Goal: Task Accomplishment & Management: Use online tool/utility

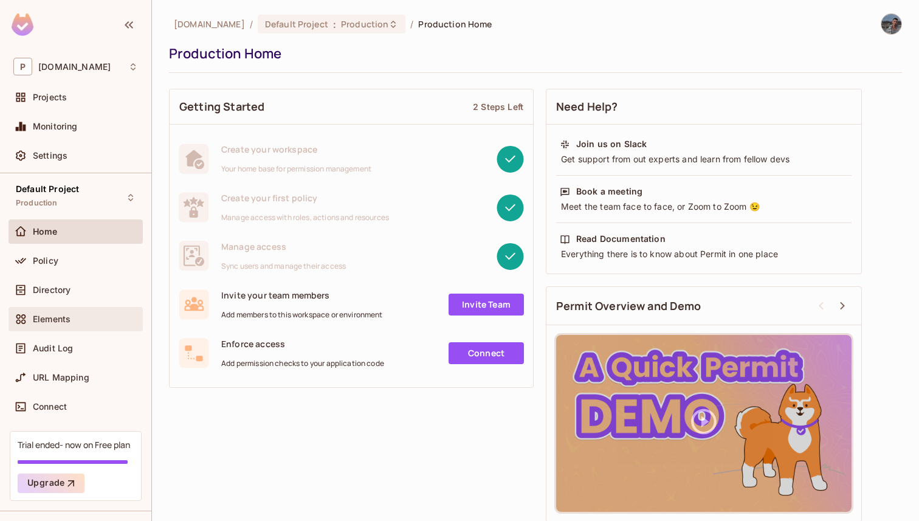
scroll to position [7, 0]
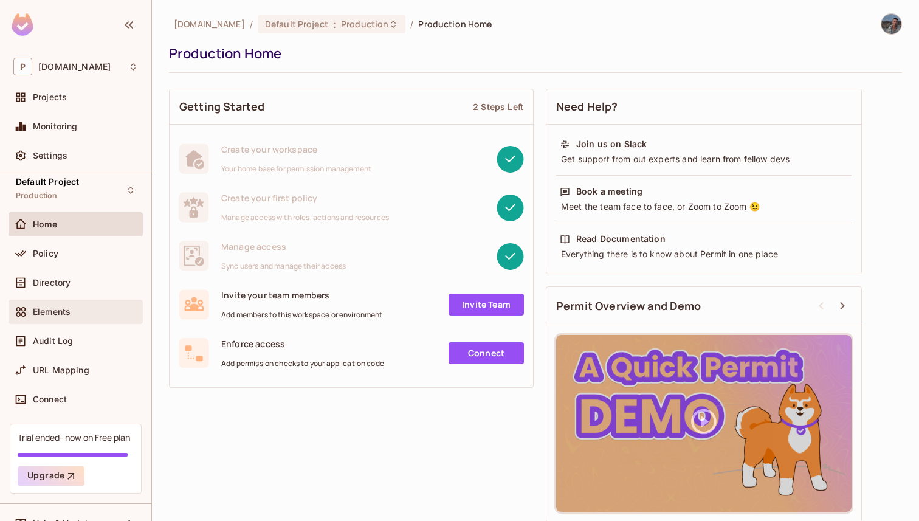
click at [52, 320] on div "Elements" at bounding box center [76, 312] width 134 height 24
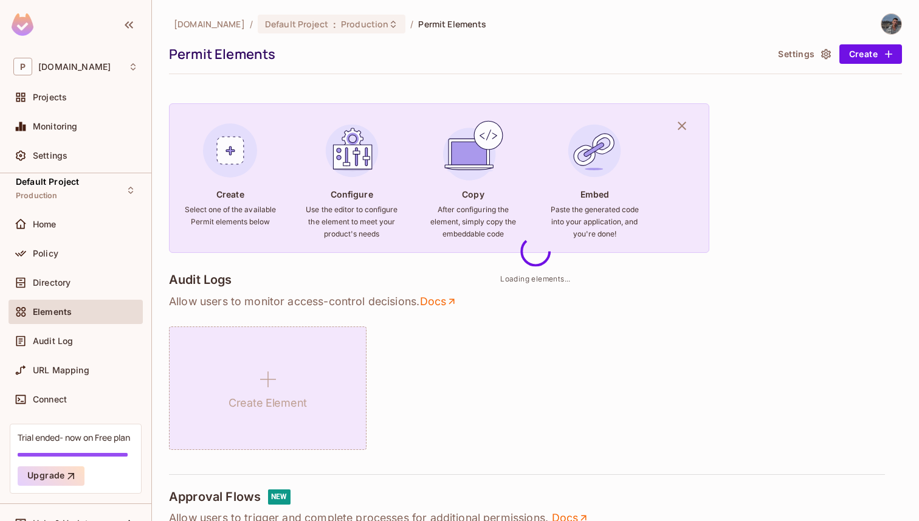
click at [245, 372] on div "Create Element" at bounding box center [267, 387] width 197 height 123
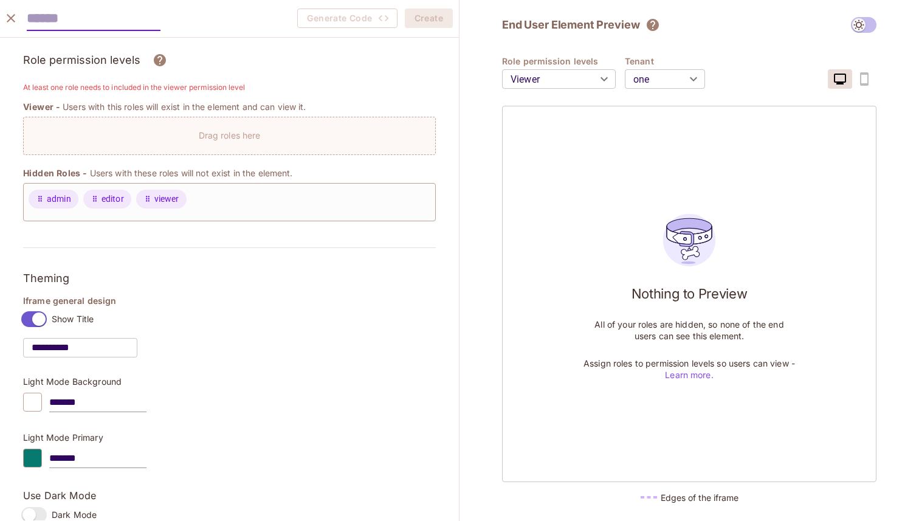
click at [57, 22] on input "text" at bounding box center [94, 18] width 134 height 25
click at [36, 86] on h6 "At least one role needs to included in the viewer permission level" at bounding box center [229, 87] width 413 height 12
click at [16, 19] on icon "close" at bounding box center [11, 18] width 15 height 15
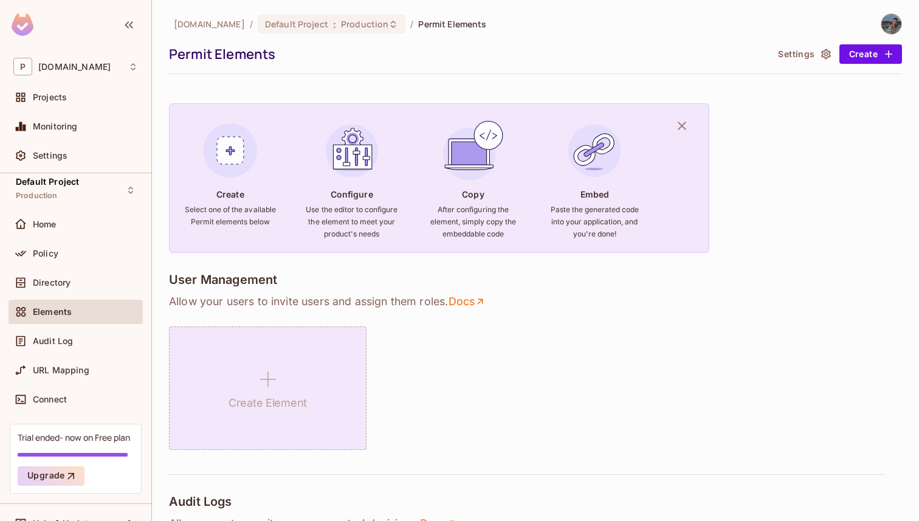
click at [278, 344] on div "Create Element" at bounding box center [267, 387] width 197 height 123
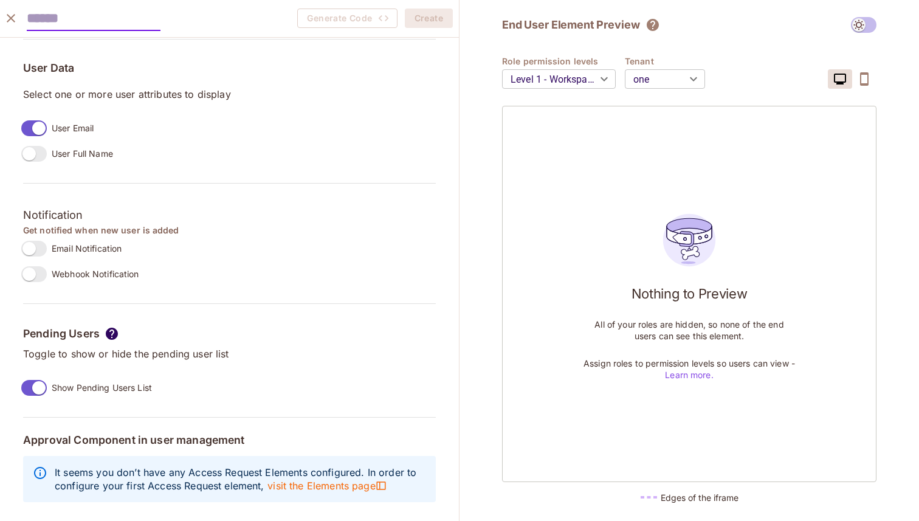
scroll to position [952, 0]
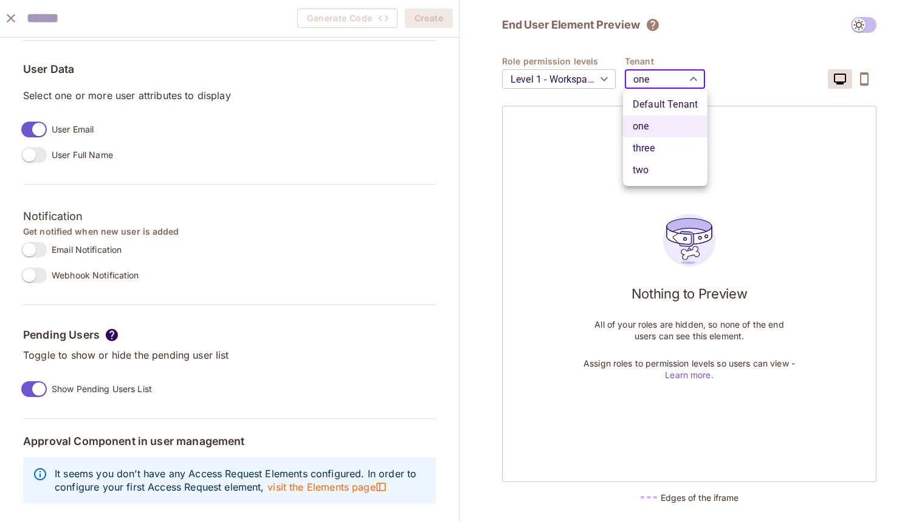
click at [640, 82] on body "P permit.io Projects Monitoring Settings Default Project Production Home Policy…" at bounding box center [459, 260] width 919 height 521
click at [649, 142] on li "three" at bounding box center [665, 148] width 84 height 22
click at [660, 80] on body "P permit.io Projects Monitoring Settings Default Project Production Home Policy…" at bounding box center [459, 260] width 919 height 521
click at [657, 106] on li "Default Tenant" at bounding box center [665, 105] width 84 height 22
click at [659, 83] on body "P permit.io Projects Monitoring Settings Default Project Production Home Policy…" at bounding box center [459, 260] width 919 height 521
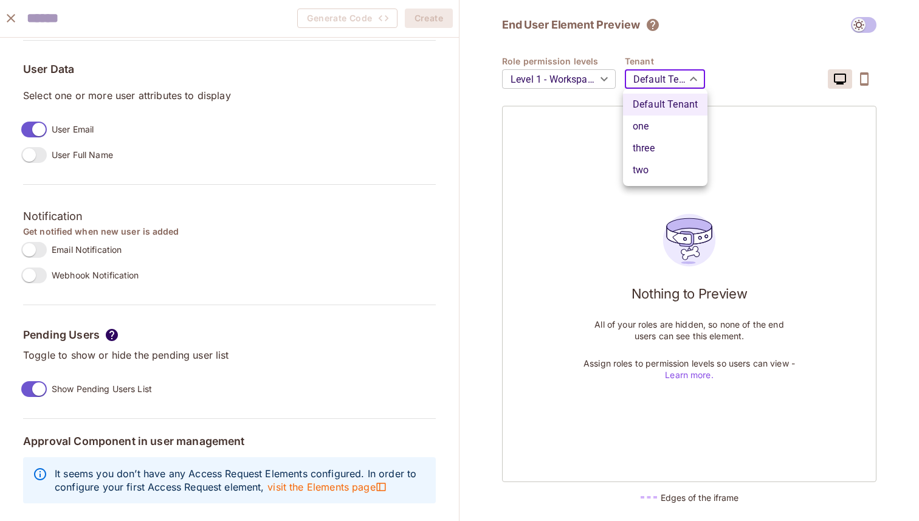
click at [651, 165] on li "two" at bounding box center [665, 170] width 84 height 22
type input "***"
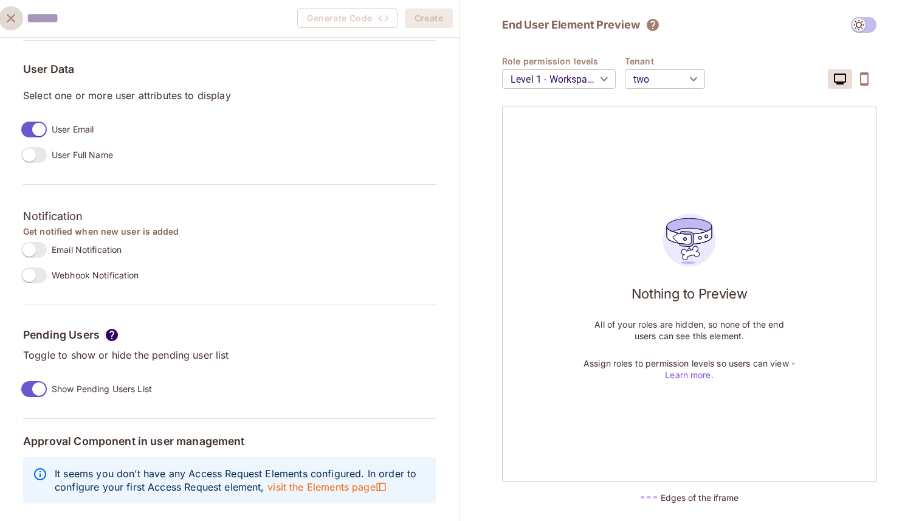
click at [14, 22] on icon "close" at bounding box center [11, 18] width 9 height 9
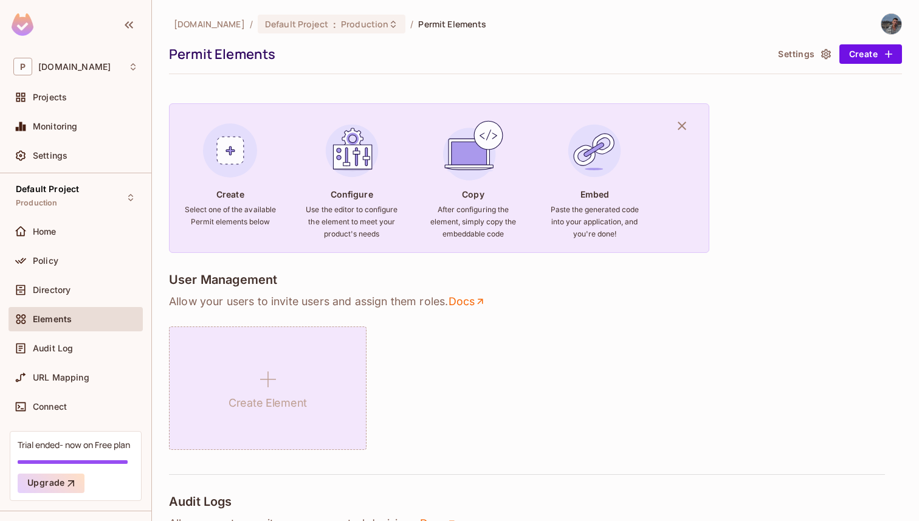
click at [227, 357] on div "Create Element" at bounding box center [267, 387] width 197 height 123
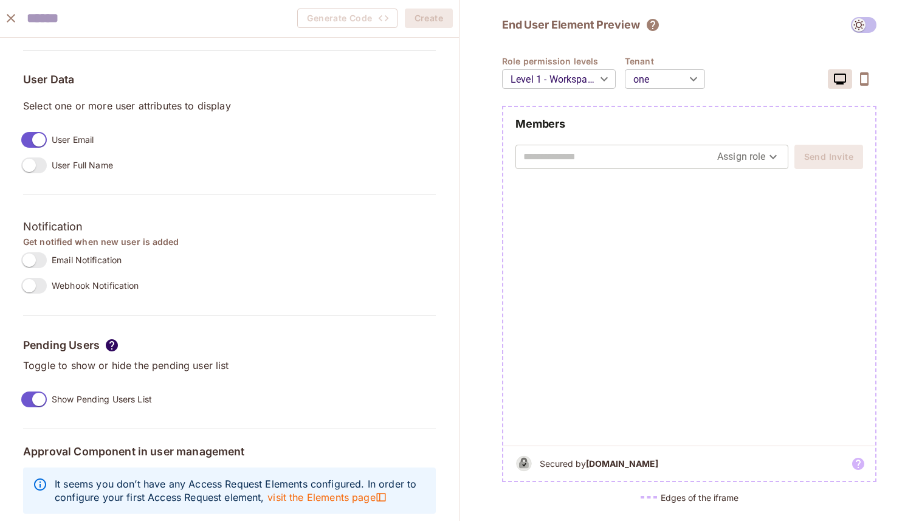
scroll to position [933, 0]
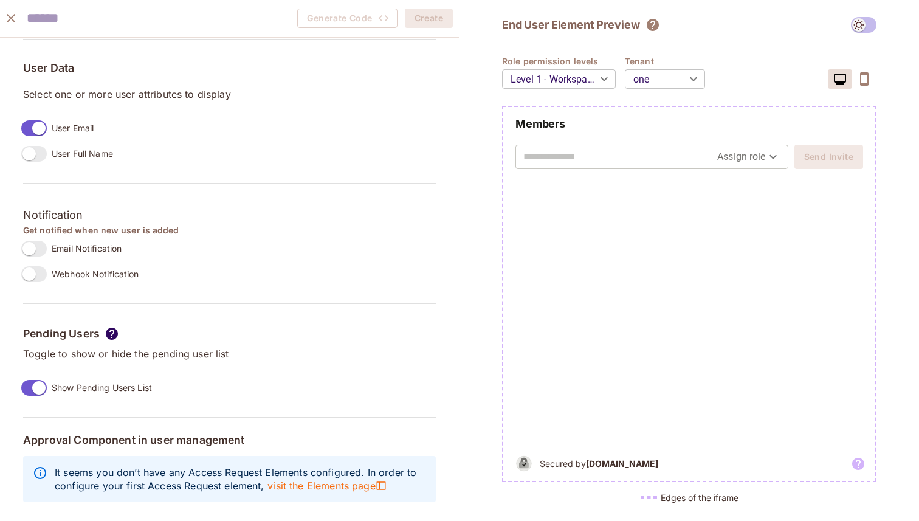
click at [35, 239] on label "Email Notification" at bounding box center [68, 249] width 105 height 26
click at [34, 287] on div "**********" at bounding box center [229, 46] width 413 height 926
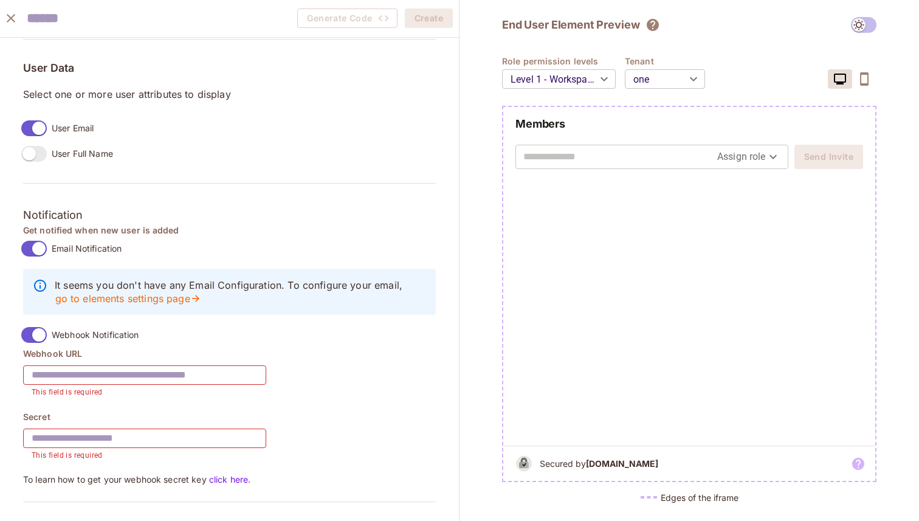
click at [84, 362] on input "text" at bounding box center [144, 375] width 243 height 34
type input "**********"
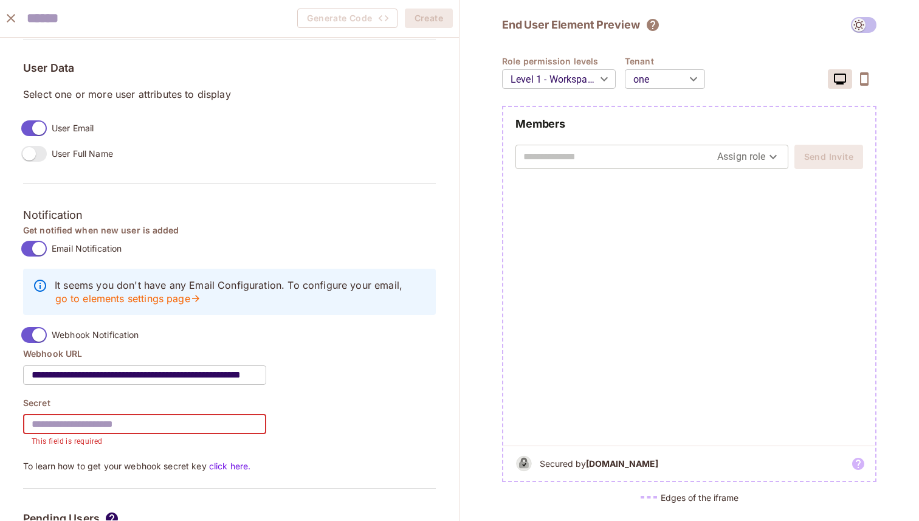
click at [114, 430] on input "text" at bounding box center [144, 424] width 243 height 34
type input "*******"
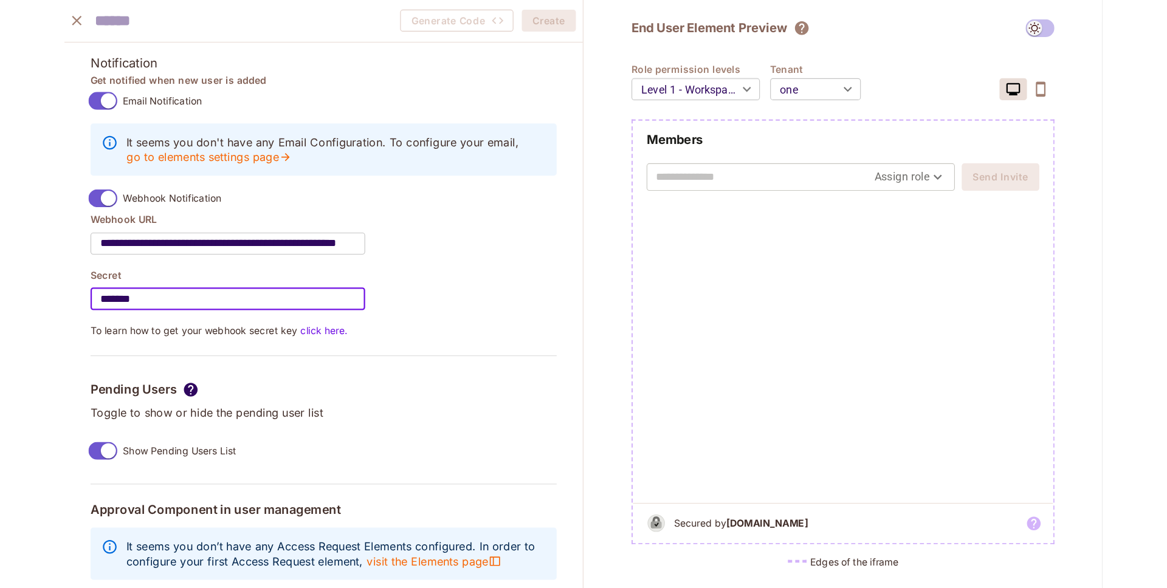
scroll to position [1092, 0]
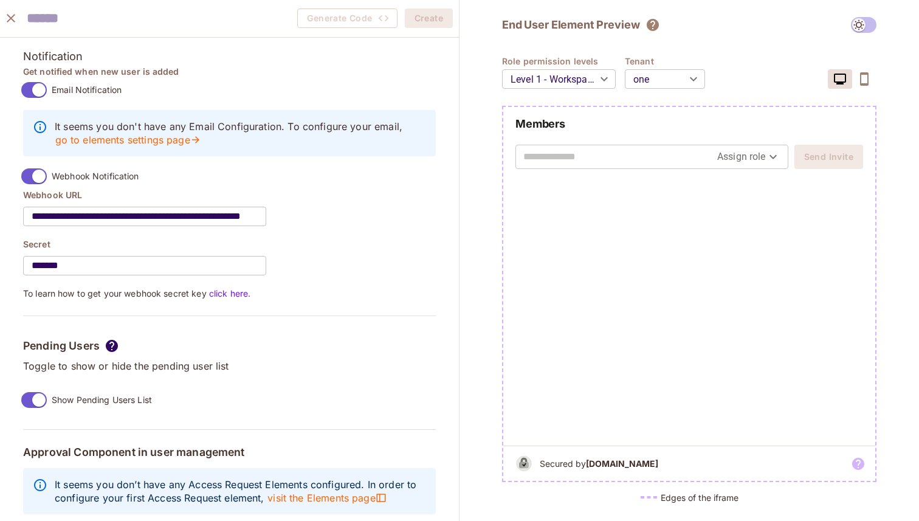
click at [641, 62] on body "P permit.io Projects Monitoring Settings Default Project Production Home Policy…" at bounding box center [459, 260] width 919 height 521
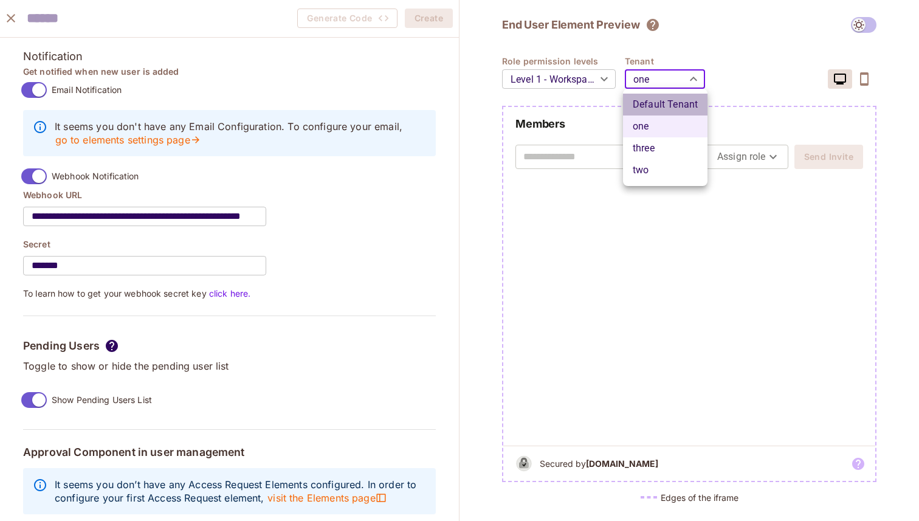
click at [648, 110] on li "Default Tenant" at bounding box center [665, 105] width 84 height 22
click at [660, 82] on body "P permit.io Projects Monitoring Settings Default Project Production Home Policy…" at bounding box center [459, 260] width 919 height 521
click at [660, 143] on li "three" at bounding box center [665, 148] width 84 height 22
click at [679, 73] on body "P permit.io Projects Monitoring Settings Default Project Production Home Policy…" at bounding box center [459, 260] width 919 height 521
click at [667, 162] on li "two" at bounding box center [665, 170] width 84 height 22
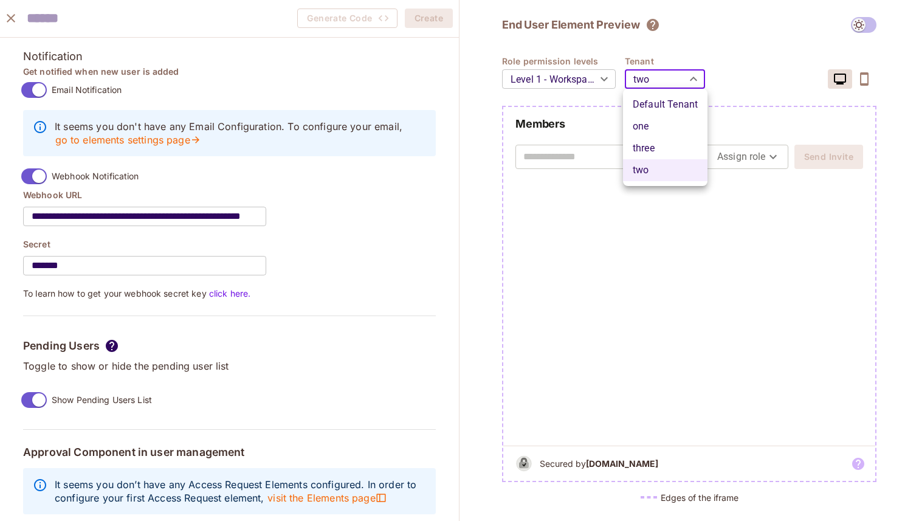
click at [657, 87] on body "P permit.io Projects Monitoring Settings Default Project Production Home Policy…" at bounding box center [459, 260] width 919 height 521
click at [644, 129] on li "one" at bounding box center [665, 126] width 84 height 22
click at [654, 77] on body "P permit.io Projects Monitoring Settings Default Project Production Home Policy…" at bounding box center [459, 260] width 919 height 521
click at [643, 114] on li "Default Tenant" at bounding box center [665, 105] width 84 height 22
type input "*******"
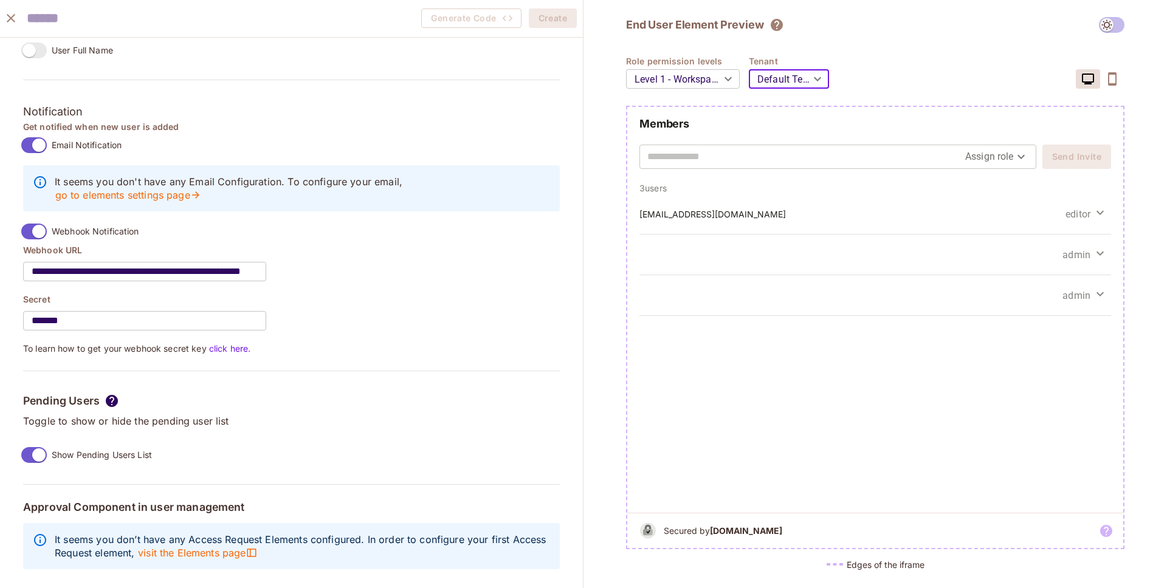
scroll to position [1024, 0]
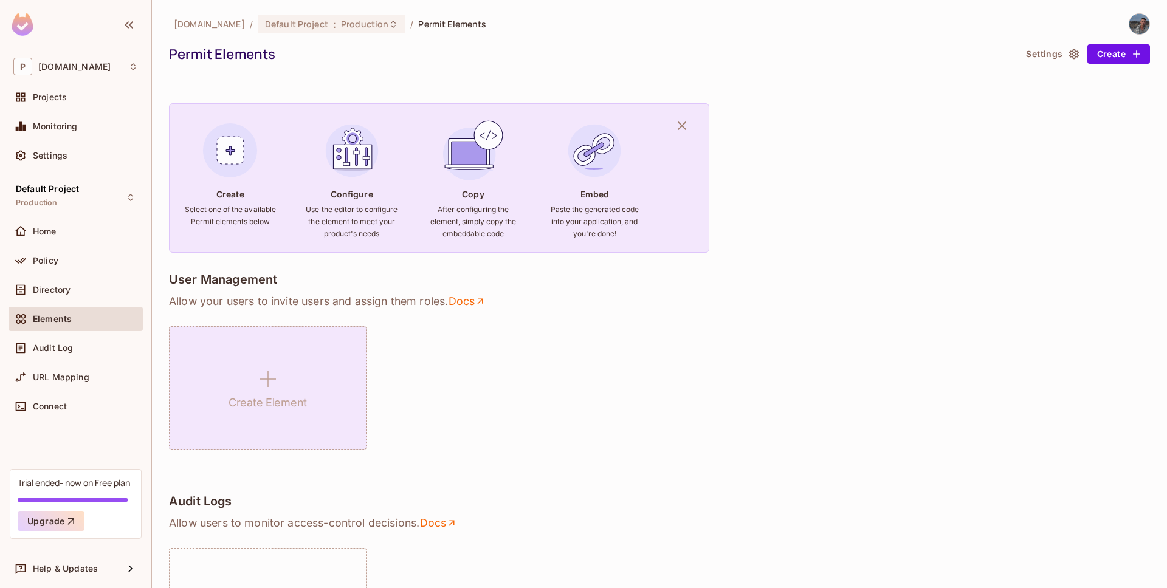
click at [233, 337] on div "Create Element" at bounding box center [267, 387] width 197 height 123
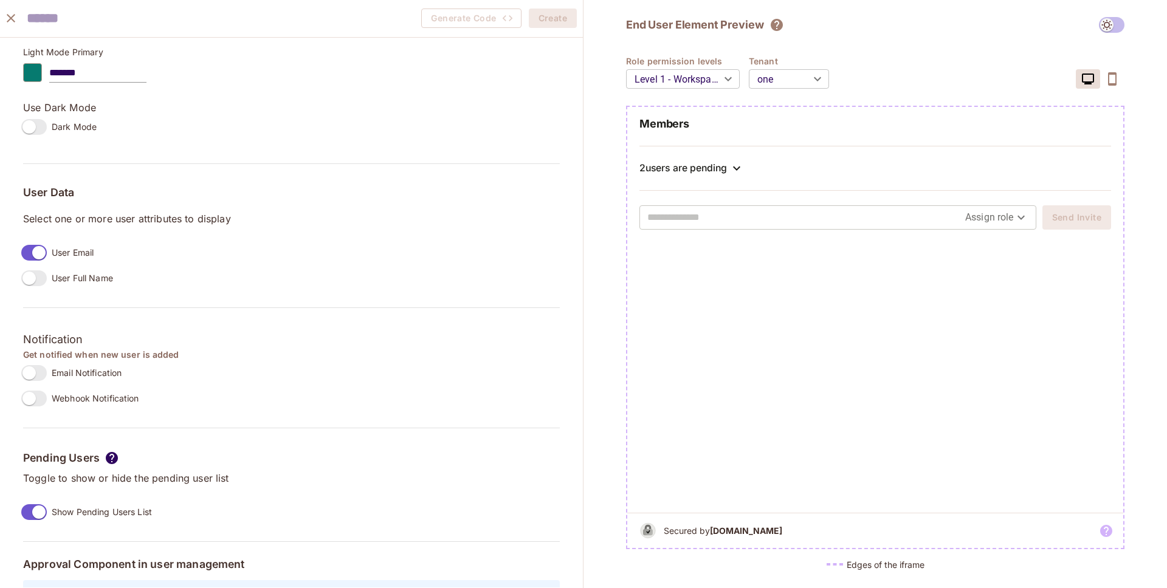
scroll to position [866, 0]
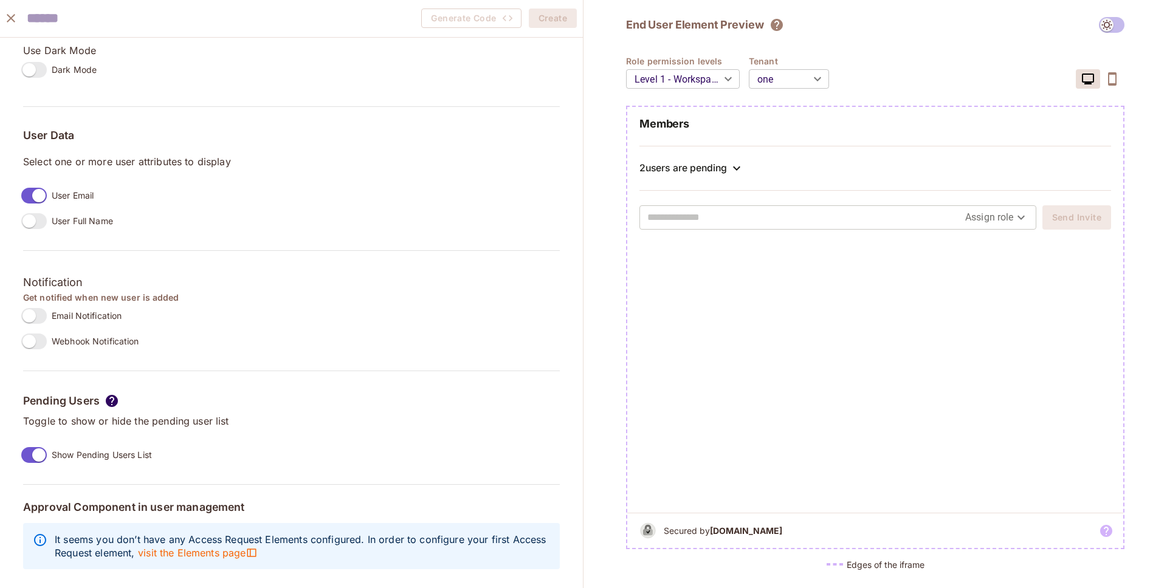
click at [16, 24] on icon "close" at bounding box center [11, 18] width 15 height 15
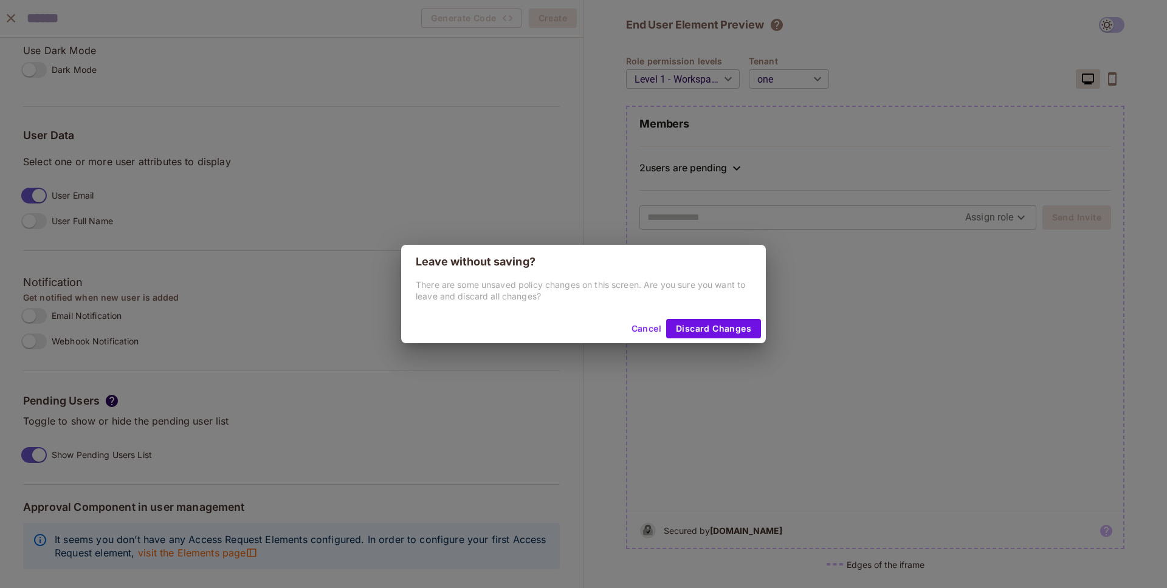
click at [711, 317] on div "Cancel Discard Changes" at bounding box center [583, 328] width 365 height 29
click at [711, 323] on button "Discard Changes" at bounding box center [713, 328] width 95 height 19
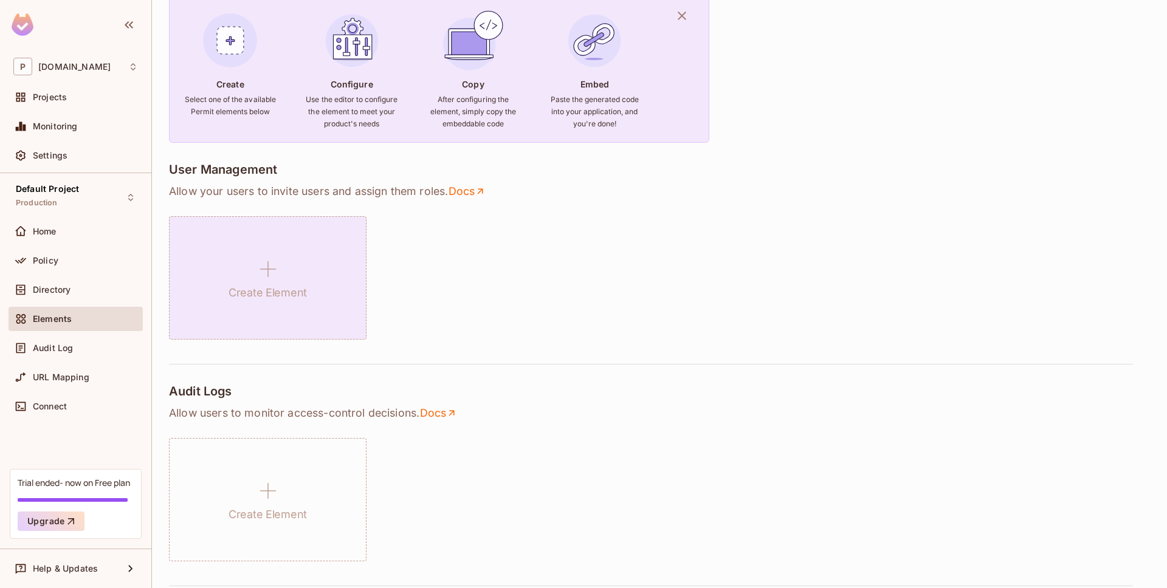
scroll to position [0, 0]
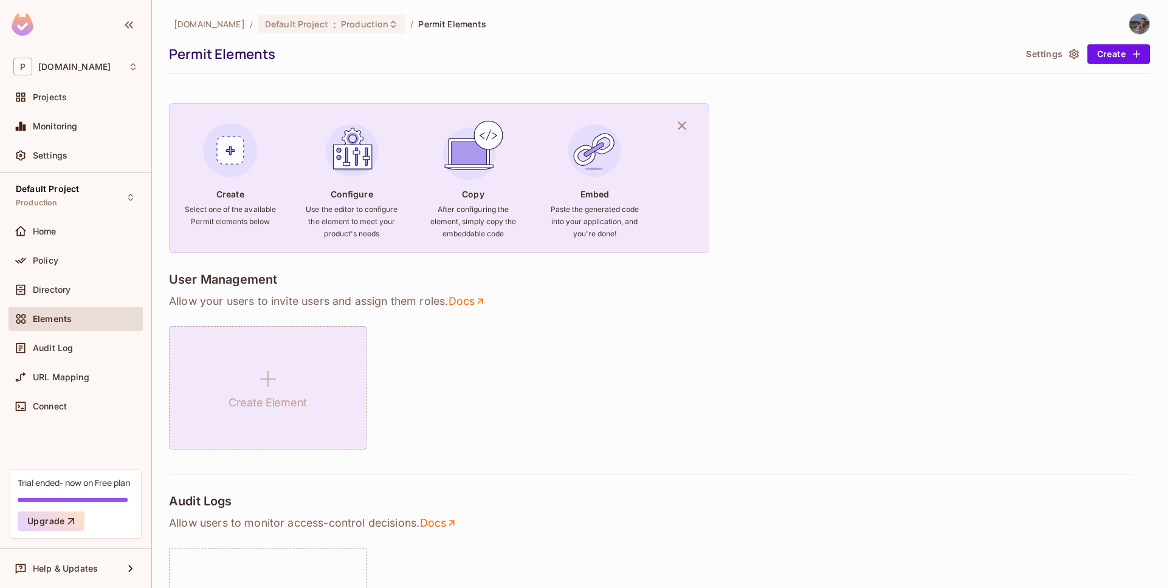
click at [232, 385] on div "Create Element" at bounding box center [267, 387] width 197 height 123
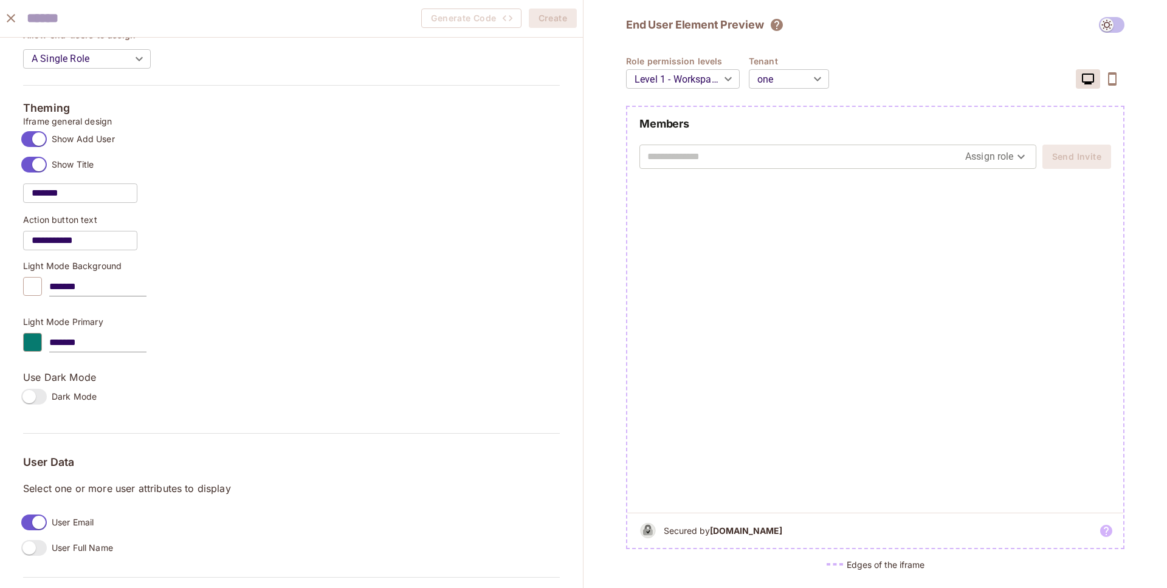
scroll to position [866, 0]
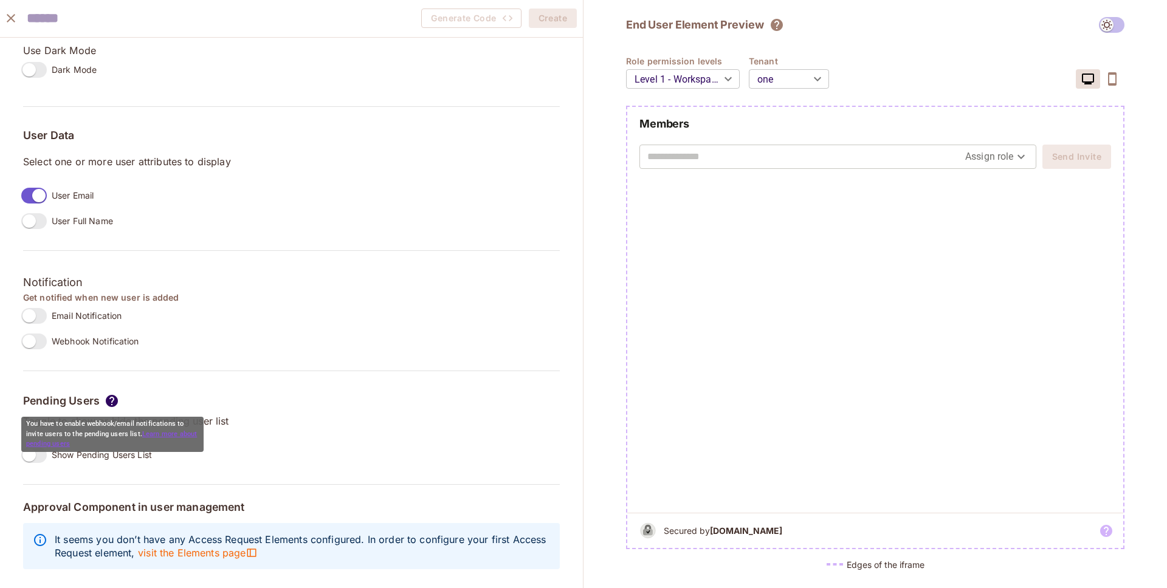
click at [65, 442] on link "Learn more about pending users" at bounding box center [111, 439] width 171 height 18
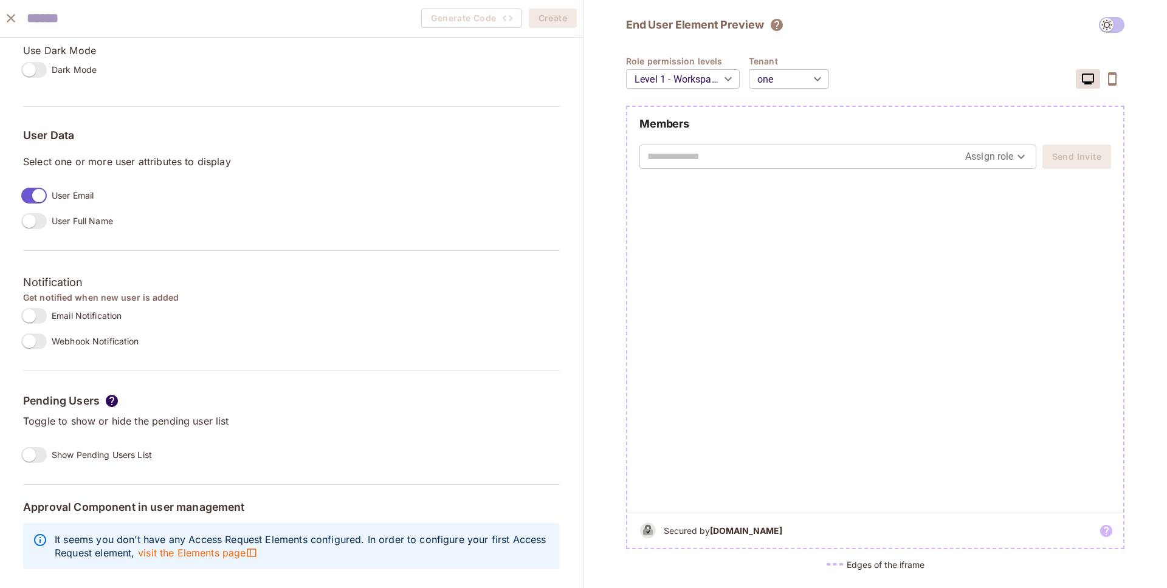
click at [24, 464] on label "Show Pending Users List" at bounding box center [84, 455] width 136 height 26
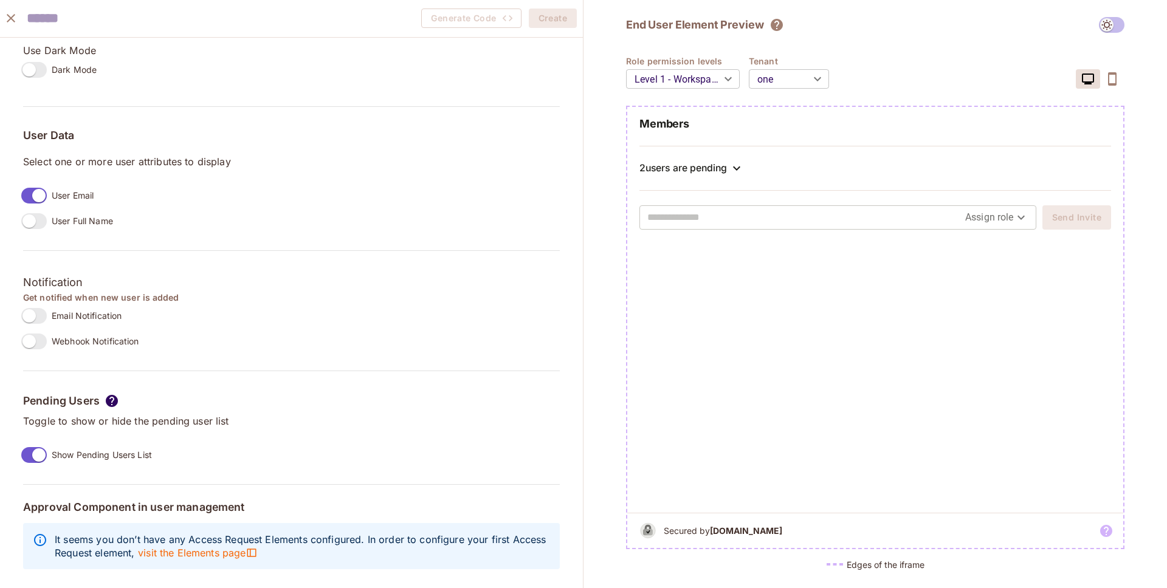
click at [673, 161] on div "2 users are pending" at bounding box center [875, 168] width 472 height 15
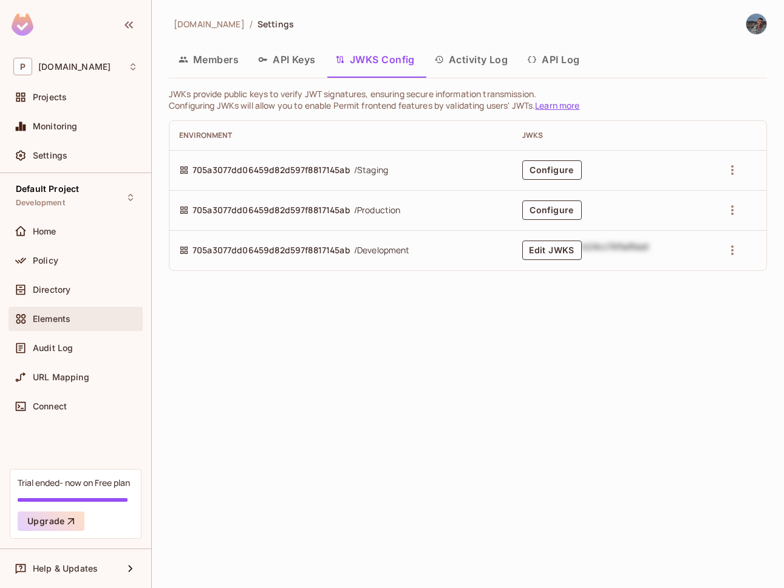
click at [41, 324] on div "Elements" at bounding box center [75, 319] width 125 height 15
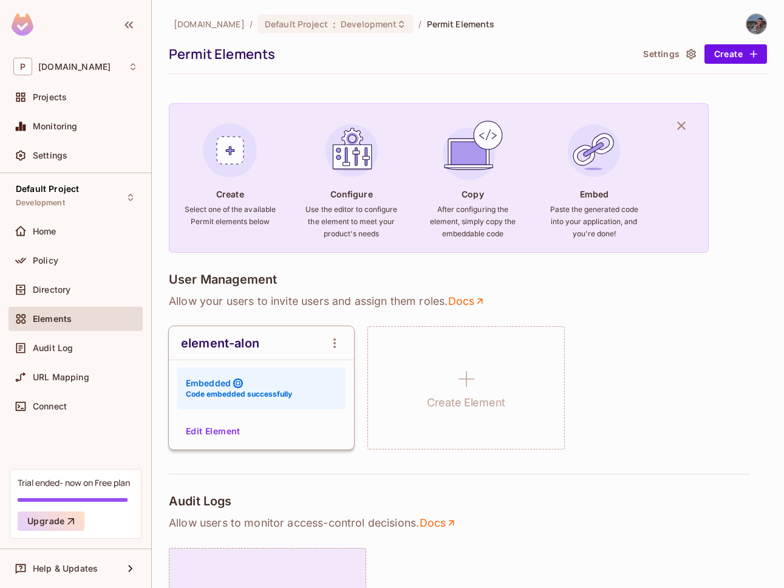
click at [289, 353] on div "element-alon" at bounding box center [261, 343] width 185 height 34
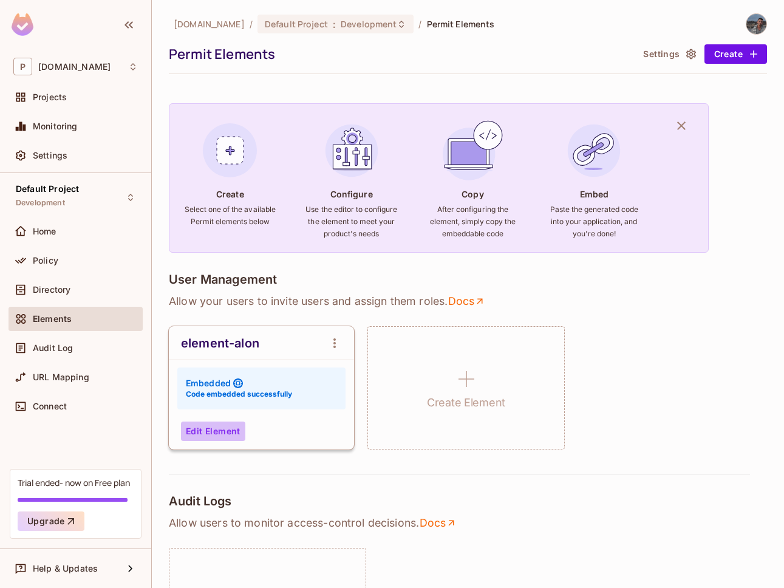
click at [227, 422] on button "Edit Element" at bounding box center [213, 431] width 64 height 19
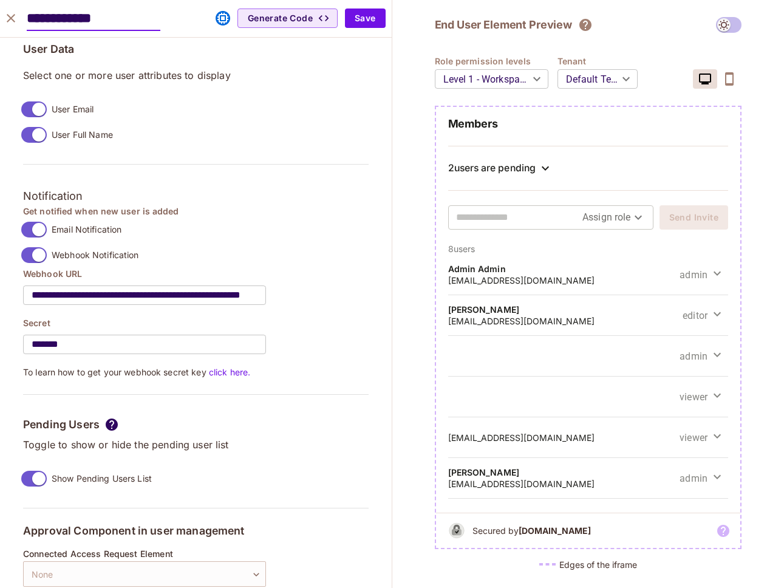
scroll to position [993, 0]
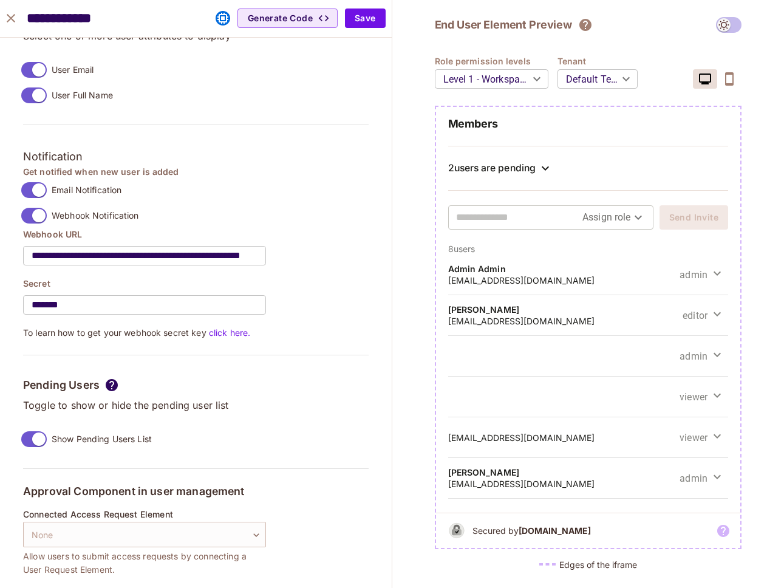
click at [59, 442] on span "Show Pending Users List" at bounding box center [102, 439] width 100 height 12
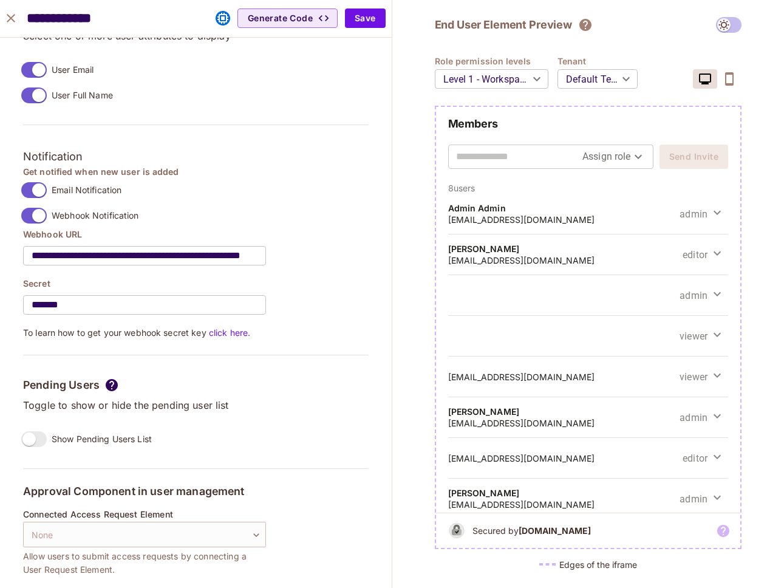
click at [59, 442] on span "Show Pending Users List" at bounding box center [102, 439] width 100 height 12
